Goal: Task Accomplishment & Management: Use online tool/utility

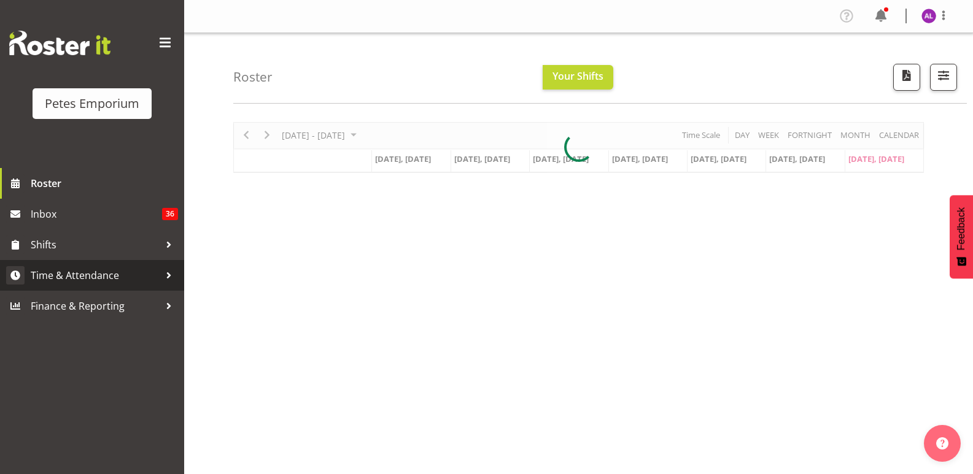
click at [160, 271] on div at bounding box center [169, 275] width 18 height 18
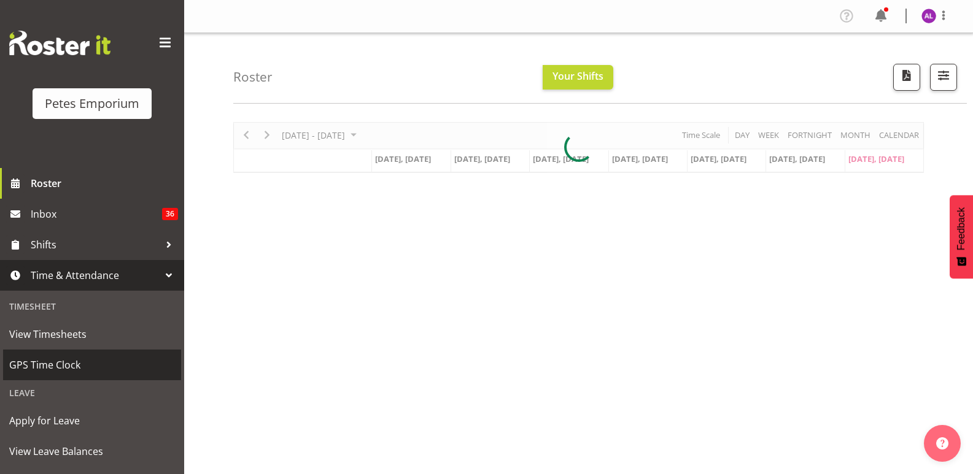
click at [48, 353] on link "GPS Time Clock" at bounding box center [92, 365] width 178 height 31
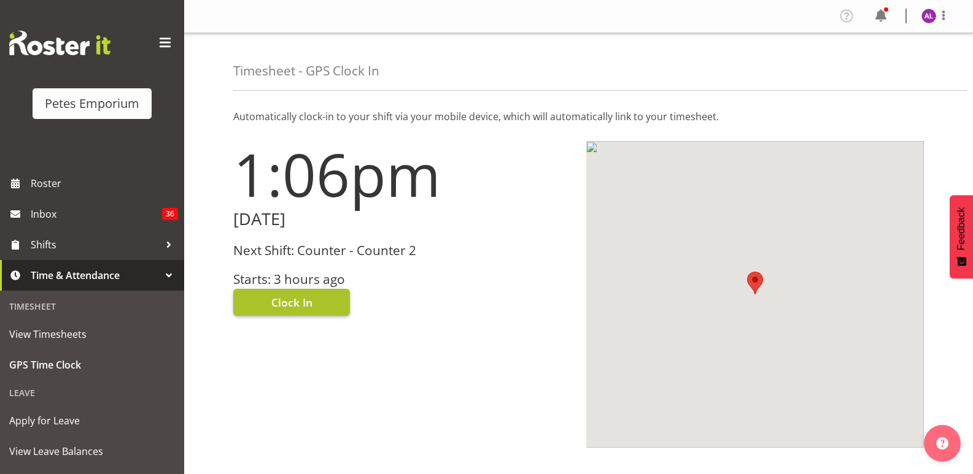
click at [319, 301] on button "Clock In" at bounding box center [291, 302] width 117 height 27
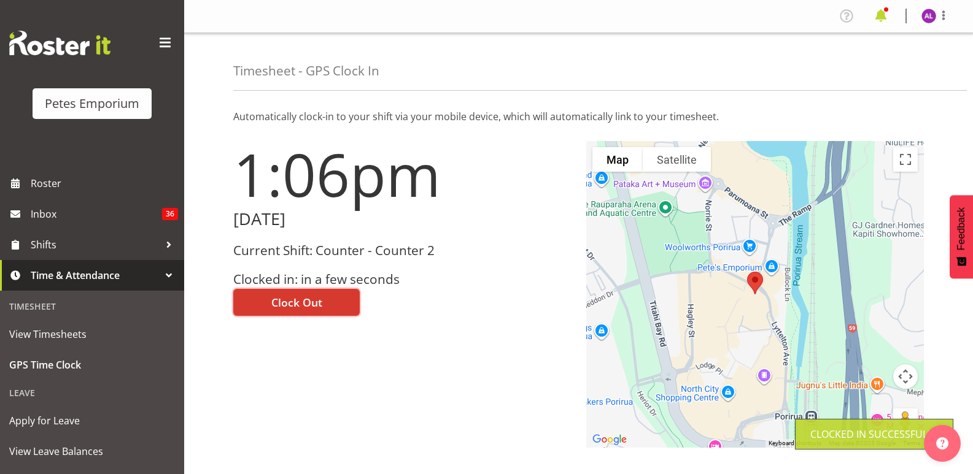
click at [889, 13] on span at bounding box center [881, 16] width 20 height 20
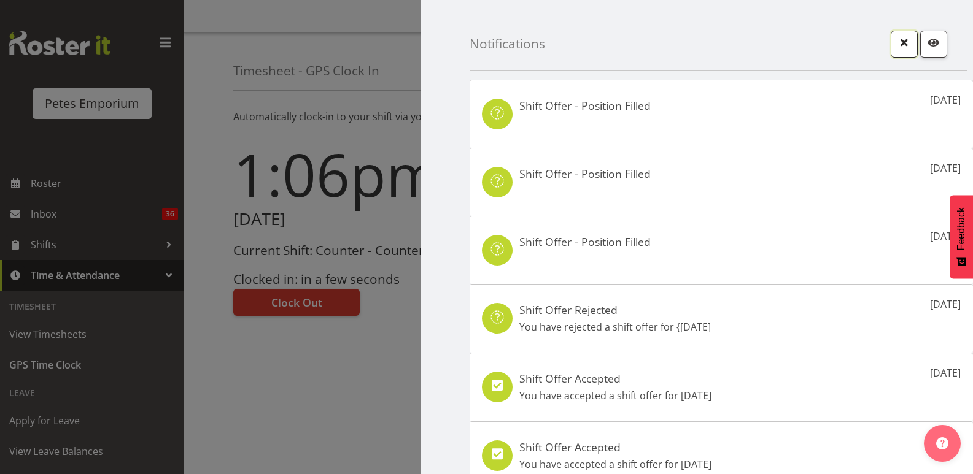
click at [898, 34] on span "button" at bounding box center [904, 42] width 16 height 16
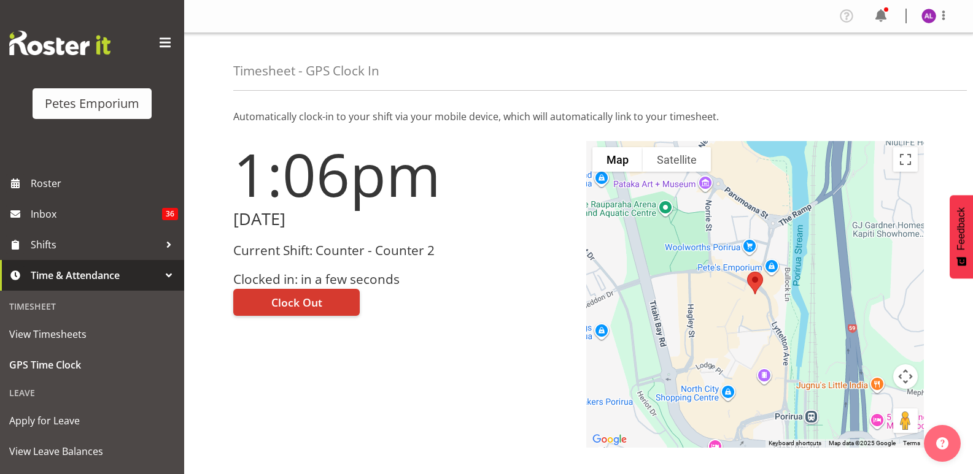
click at [931, 9] on img at bounding box center [928, 16] width 15 height 15
click at [903, 52] on link "Profile" at bounding box center [892, 42] width 118 height 22
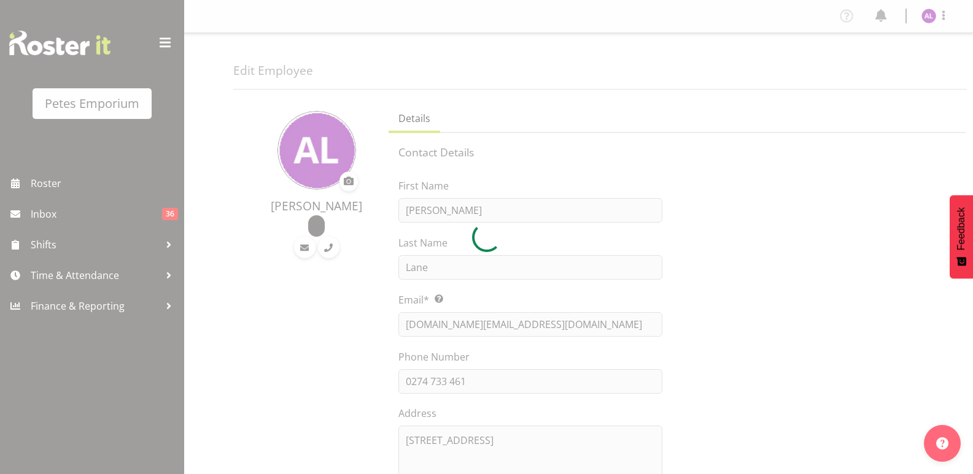
select select "TimelineWeek"
click at [926, 15] on div at bounding box center [486, 237] width 973 height 474
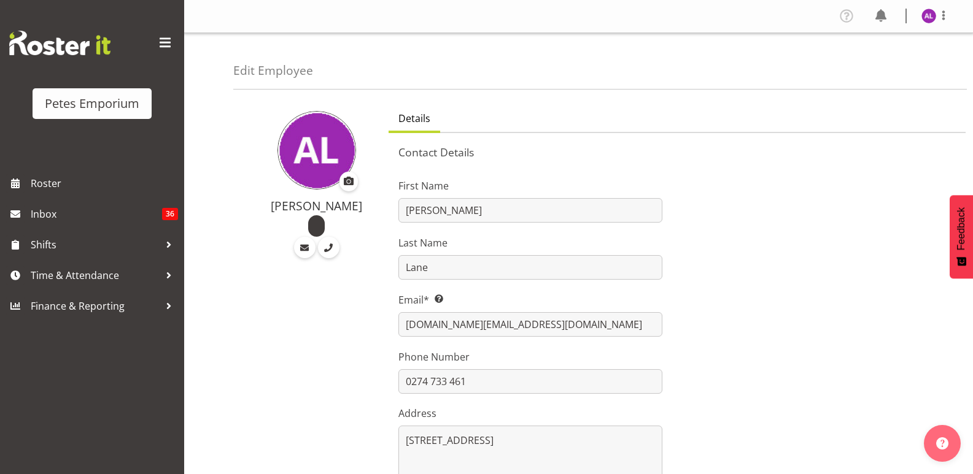
click at [929, 15] on img at bounding box center [928, 16] width 15 height 15
click at [904, 58] on link "Log Out" at bounding box center [892, 64] width 118 height 22
